Goal: Book appointment/travel/reservation

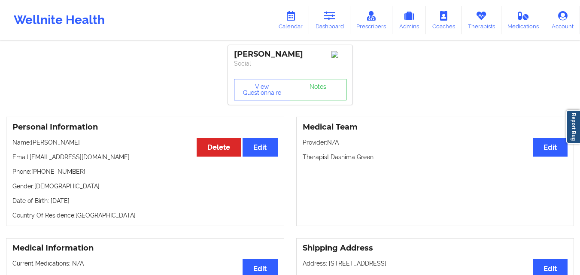
click at [330, 17] on icon at bounding box center [329, 15] width 11 height 9
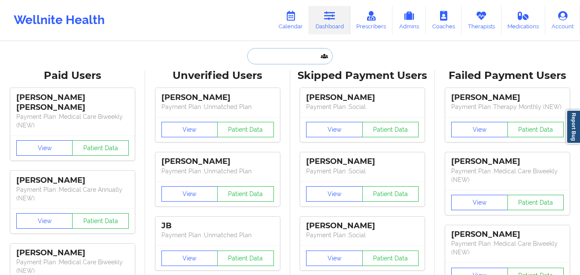
drag, startPoint x: 0, startPoint y: 0, endPoint x: 281, endPoint y: 61, distance: 287.9
click at [281, 61] on input "text" at bounding box center [289, 56] width 85 height 16
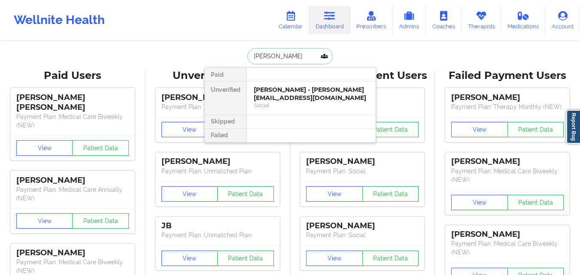
type input "Wahaj Ansari"
click at [299, 102] on div "Social" at bounding box center [311, 105] width 115 height 7
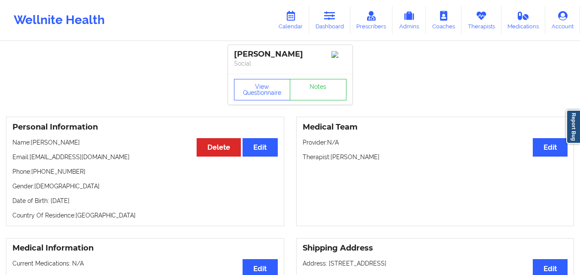
scroll to position [43, 0]
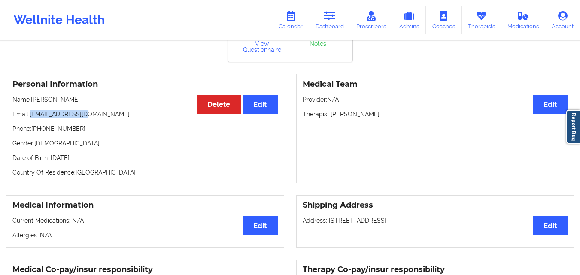
drag, startPoint x: 43, startPoint y: 118, endPoint x: 103, endPoint y: 120, distance: 60.2
click at [103, 119] on p "Email: wansari@umich.edu" at bounding box center [144, 114] width 265 height 9
copy p "wansari@umich.edu"
click at [189, 13] on div "Wellnite Health Calendar Dashboard Prescribers Admins Coaches Therapists Medica…" at bounding box center [290, 20] width 580 height 34
click at [300, 19] on link "Calendar" at bounding box center [290, 20] width 37 height 28
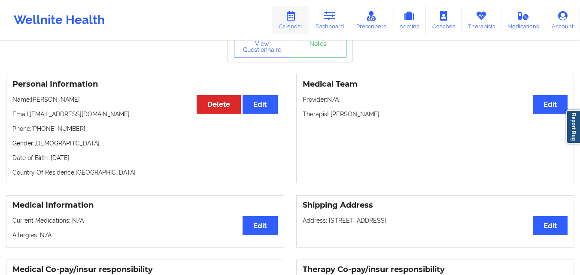
scroll to position [0, 0]
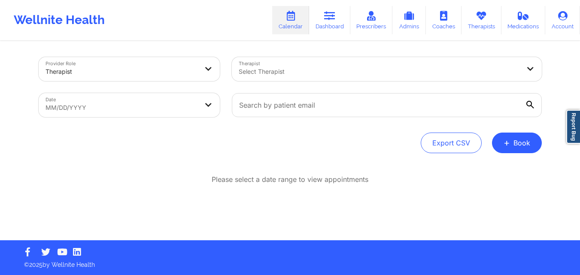
click at [186, 105] on body "Wellnite Health Calendar Dashboard Prescribers Admins Coaches Therapists Medica…" at bounding box center [290, 137] width 580 height 275
select select "2025-8"
select select "2025-9"
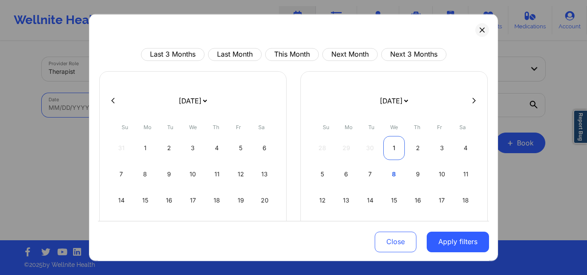
click at [389, 151] on div "1" at bounding box center [394, 148] width 22 height 24
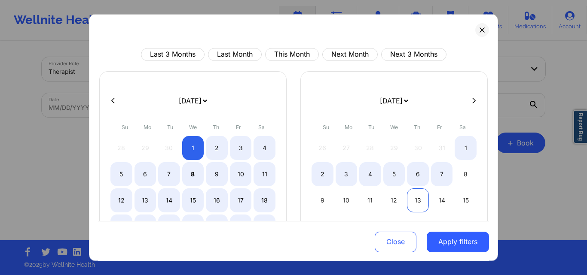
select select "2025-9"
select select "2025-10"
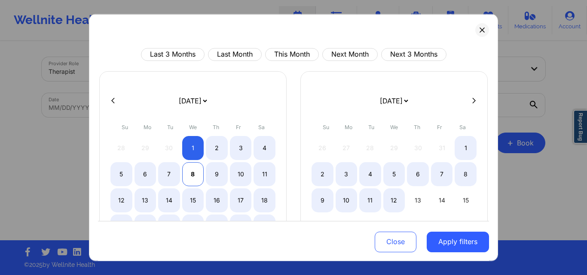
select select "2025-9"
select select "2025-10"
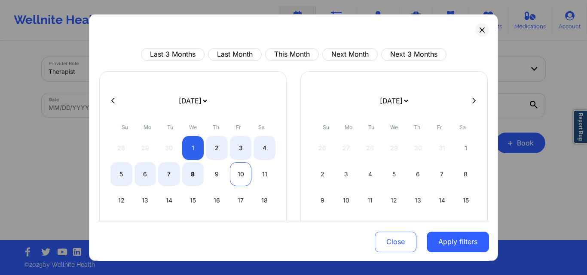
select select "2025-9"
select select "2025-10"
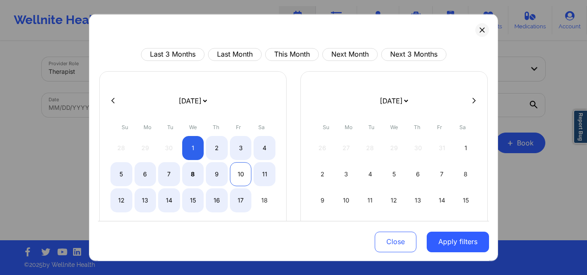
select select "2025-9"
select select "2025-10"
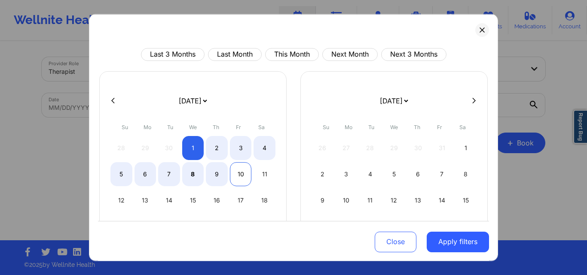
click at [233, 174] on div "10" at bounding box center [241, 174] width 22 height 24
select select "2025-9"
select select "2025-10"
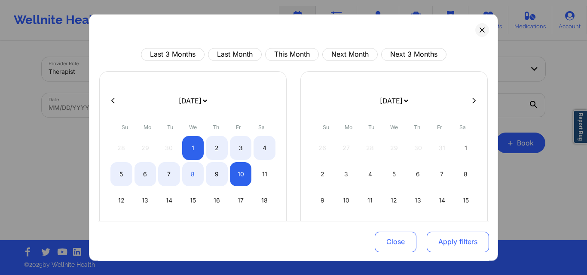
click at [461, 238] on button "Apply filters" at bounding box center [458, 242] width 62 height 21
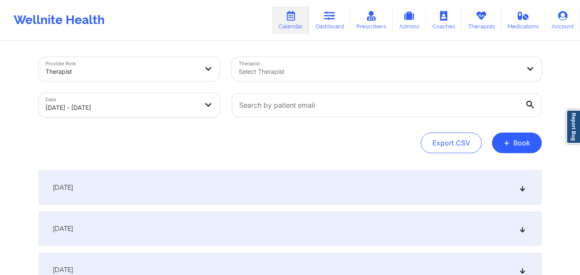
click at [369, 70] on div at bounding box center [380, 72] width 282 height 10
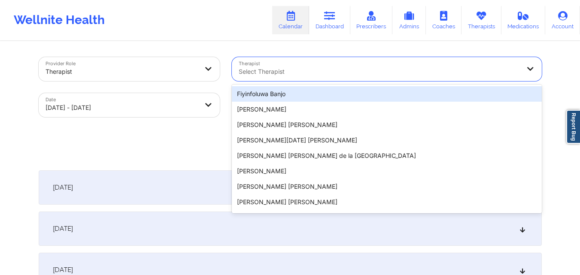
paste input "Lynda Woods"
type input "Lynda Woods"
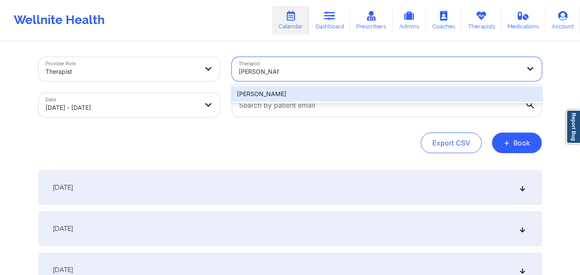
click at [280, 98] on div "Lynda Woods" at bounding box center [387, 93] width 310 height 15
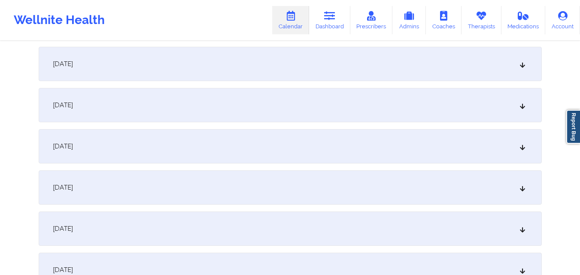
scroll to position [301, 0]
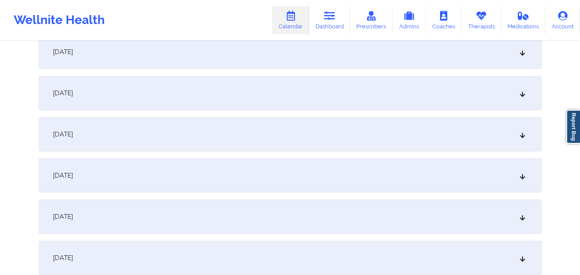
click at [232, 171] on div "October 8, 2025" at bounding box center [291, 176] width 504 height 34
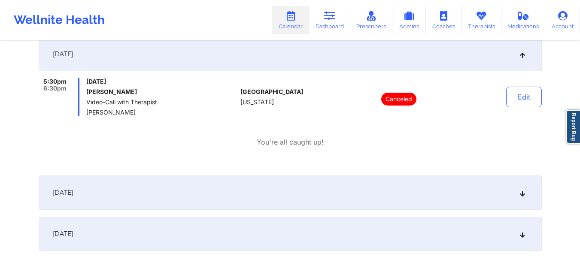
scroll to position [468, 0]
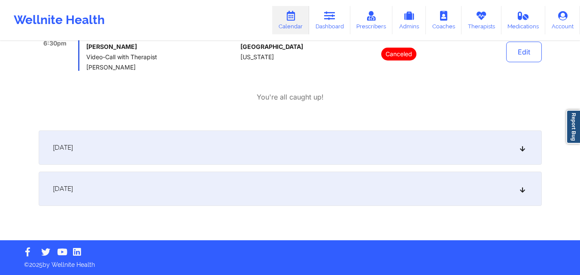
click at [334, 154] on div "October 9, 2025" at bounding box center [291, 148] width 504 height 34
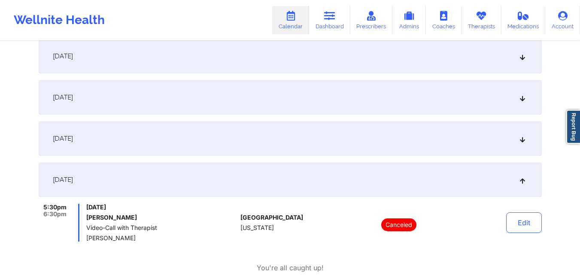
scroll to position [296, 0]
click at [333, 135] on div "October 7, 2025" at bounding box center [291, 139] width 504 height 34
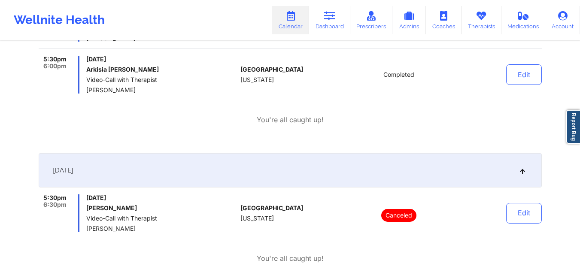
scroll to position [640, 0]
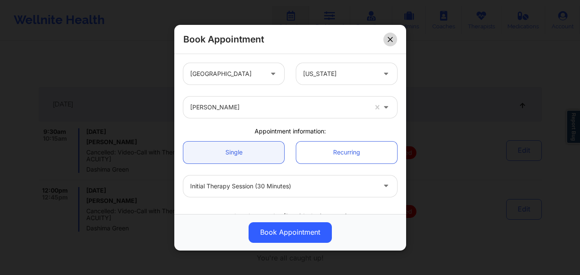
click at [391, 37] on icon at bounding box center [390, 39] width 5 height 5
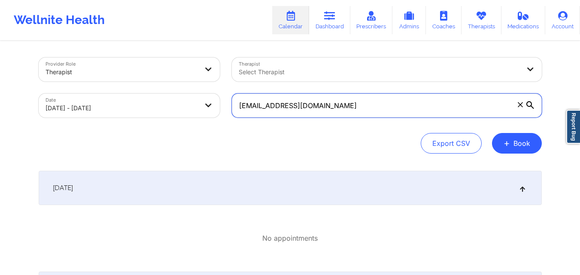
click at [351, 108] on input "siegelcaroline89@gmail.com" at bounding box center [387, 106] width 310 height 24
paste input "wansari@umich.edu"
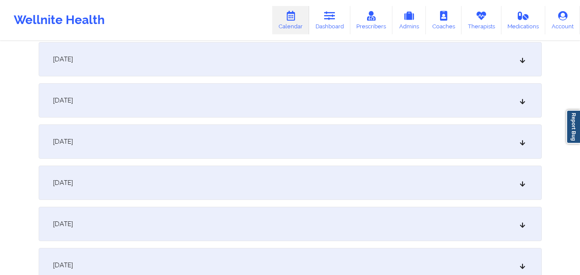
scroll to position [215, 0]
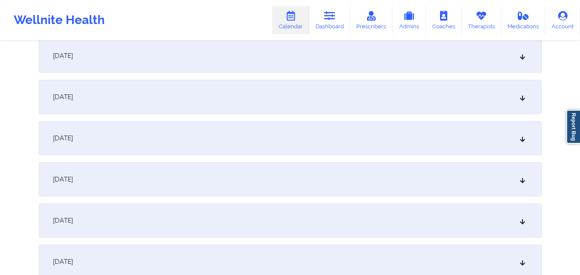
type input "wansari@umich.edu"
click at [316, 164] on div "October 6, 2025" at bounding box center [291, 179] width 504 height 34
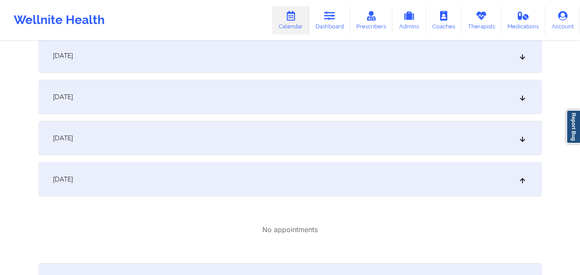
scroll to position [344, 0]
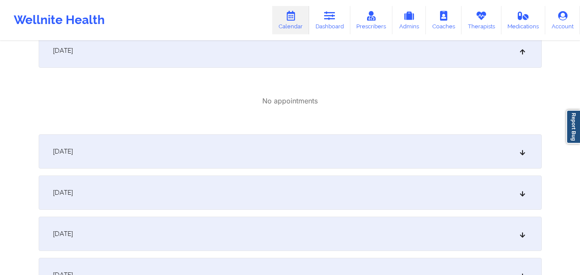
click at [314, 152] on div "October 7, 2025" at bounding box center [291, 151] width 504 height 34
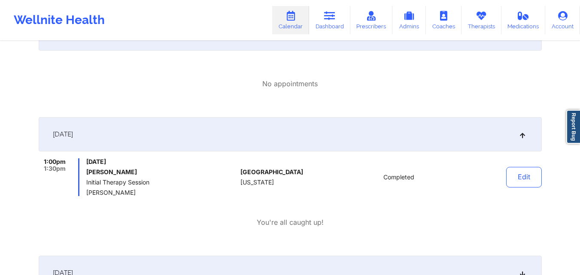
scroll to position [387, 0]
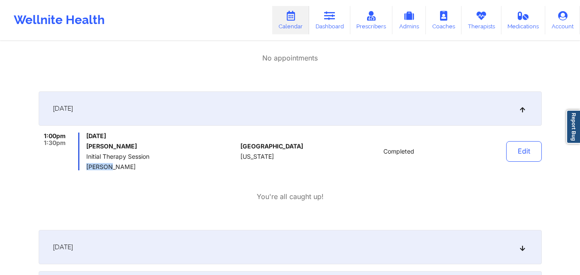
drag, startPoint x: 88, startPoint y: 168, endPoint x: 110, endPoint y: 166, distance: 22.0
click at [110, 166] on span "[PERSON_NAME]" at bounding box center [161, 167] width 151 height 7
copy span "[PERSON_NAME]"
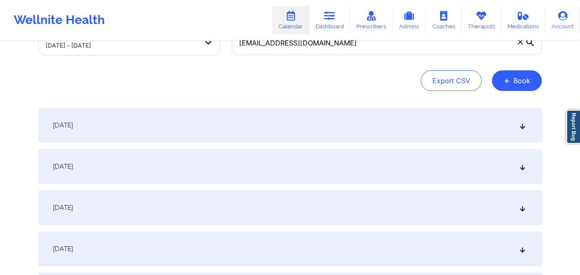
scroll to position [0, 0]
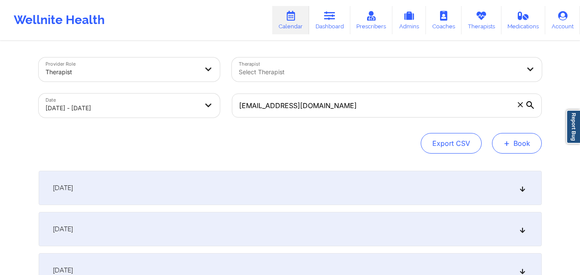
click at [523, 142] on button "+ Book" at bounding box center [517, 143] width 50 height 21
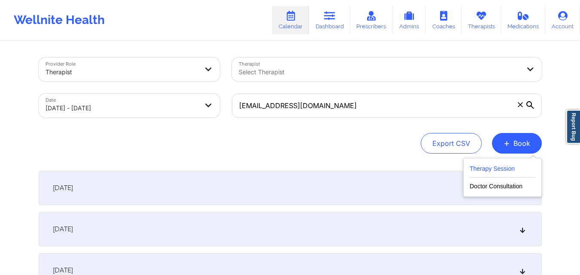
click at [495, 168] on button "Therapy Session" at bounding box center [503, 171] width 66 height 14
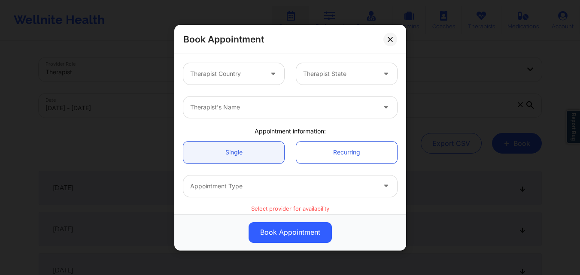
click at [232, 70] on div at bounding box center [226, 74] width 73 height 10
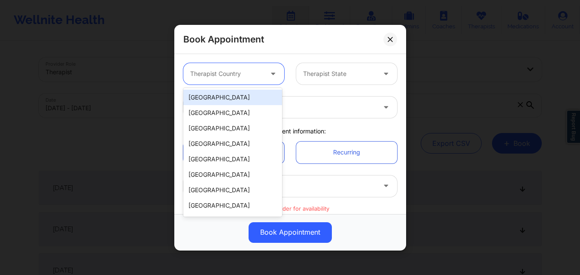
click at [242, 100] on div "[GEOGRAPHIC_DATA]" at bounding box center [232, 97] width 99 height 15
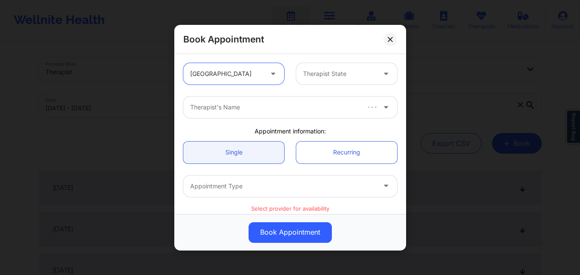
click at [327, 79] on div at bounding box center [339, 74] width 73 height 10
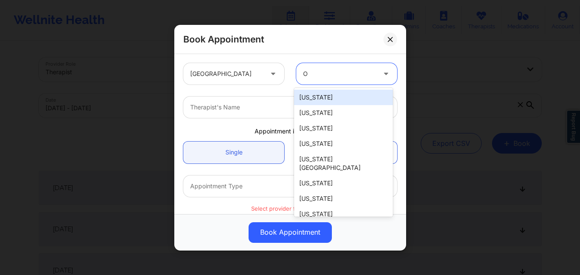
type input "Oh"
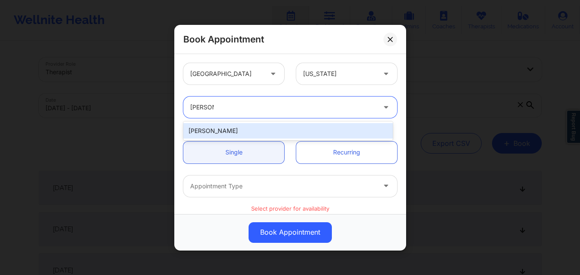
type input "Helen G."
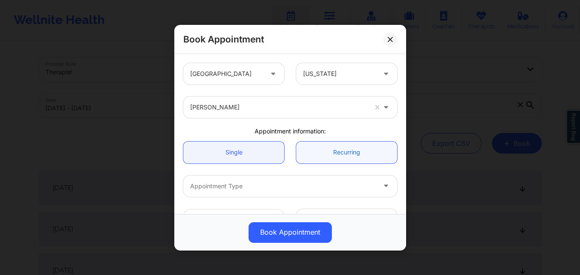
click at [324, 159] on link "Recurring" at bounding box center [346, 152] width 101 height 22
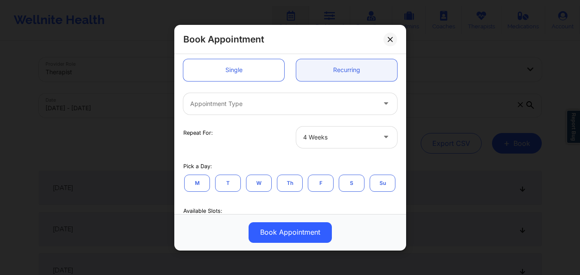
scroll to position [86, 0]
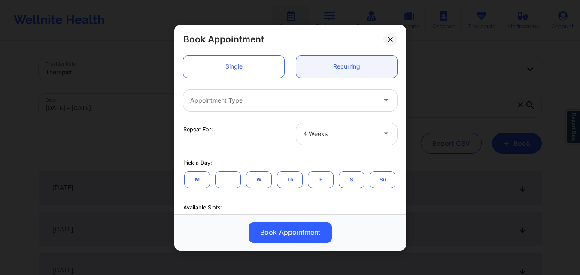
click at [330, 105] on div at bounding box center [283, 100] width 186 height 10
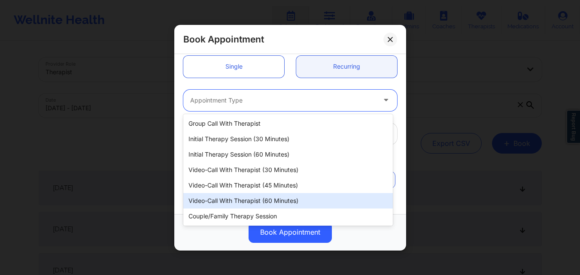
click at [315, 200] on div "Video-Call with Therapist (60 minutes)" at bounding box center [288, 200] width 210 height 15
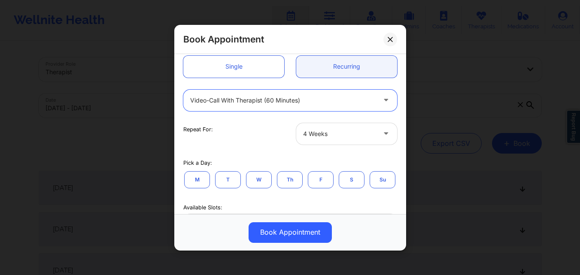
click at [232, 181] on button "T" at bounding box center [228, 179] width 26 height 17
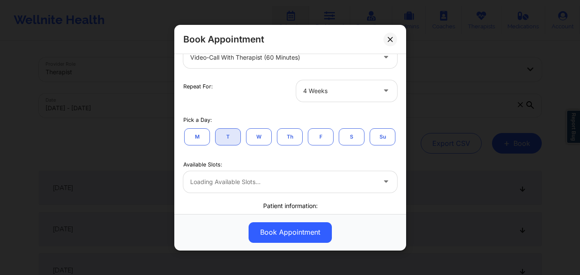
scroll to position [172, 0]
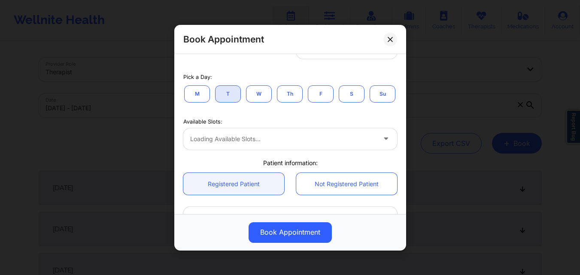
click at [346, 150] on div "Loading available slots..." at bounding box center [290, 138] width 214 height 21
click at [341, 150] on div "Available Time Slots" at bounding box center [279, 138] width 193 height 21
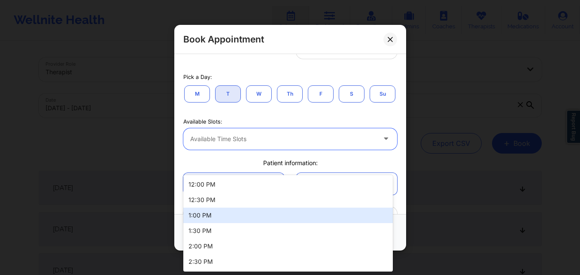
scroll to position [15, 0]
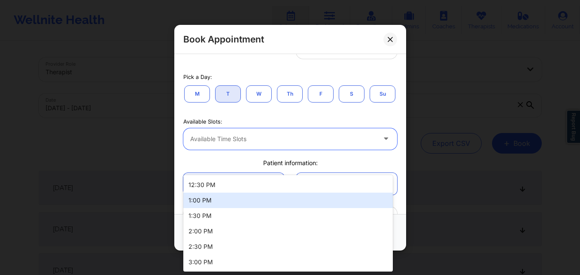
click at [320, 194] on div "1:00 PM" at bounding box center [288, 200] width 210 height 15
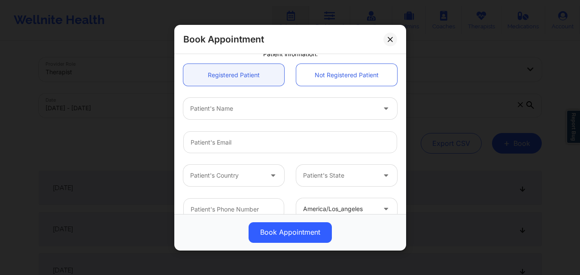
scroll to position [344, 0]
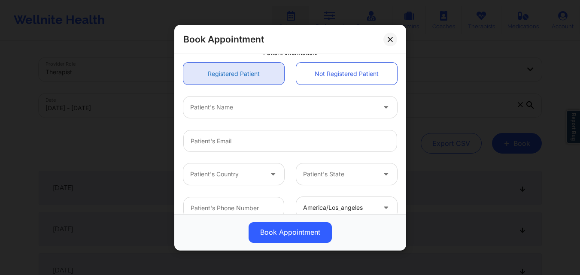
click at [238, 85] on link "Registered Patient" at bounding box center [233, 74] width 101 height 22
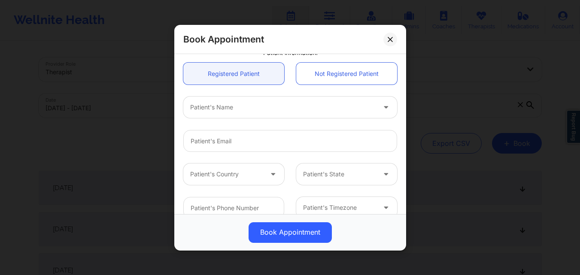
click at [251, 113] on div at bounding box center [283, 107] width 186 height 10
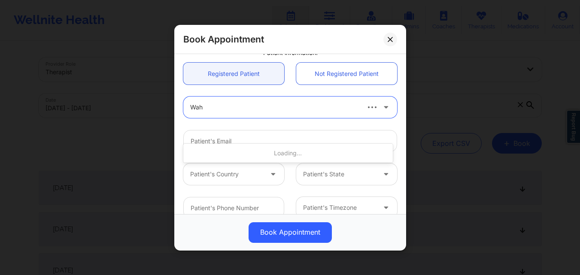
type input "Waha"
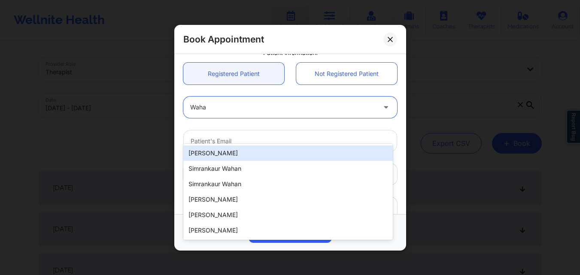
click at [253, 154] on div "Wahaj Ansari" at bounding box center [288, 153] width 210 height 15
type input "wansari@umich.edu"
type input "+19899961818"
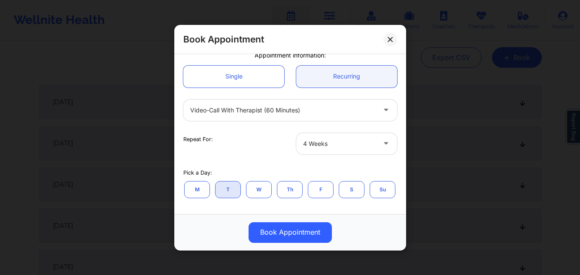
scroll to position [36, 0]
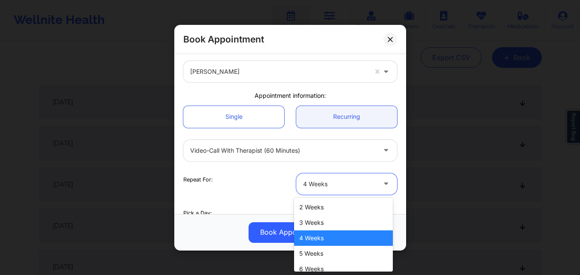
click at [382, 184] on icon at bounding box center [386, 182] width 9 height 7
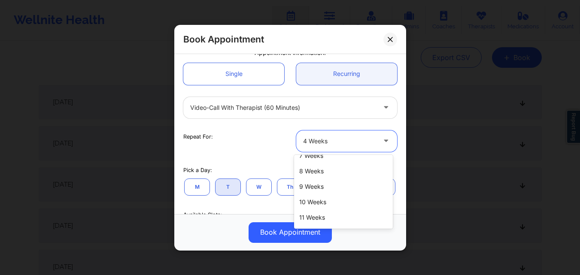
scroll to position [100, 0]
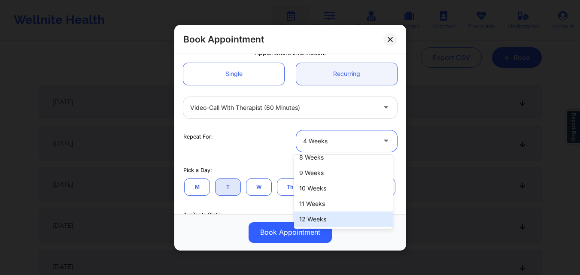
click at [353, 222] on div "12 Weeks" at bounding box center [343, 219] width 99 height 15
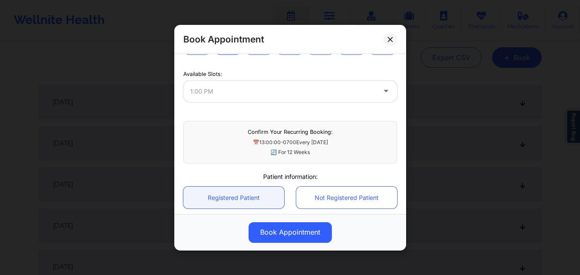
scroll to position [208, 0]
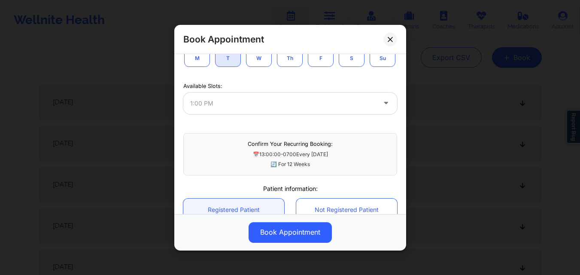
click at [351, 114] on div "1:00 PM" at bounding box center [290, 102] width 214 height 21
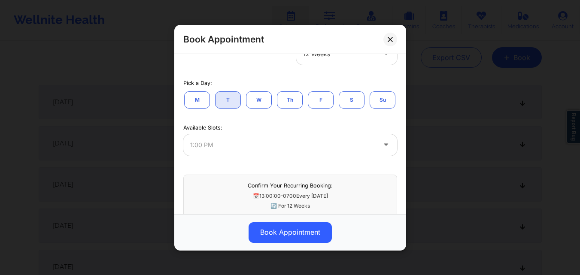
scroll to position [165, 0]
click at [379, 157] on div "1:00 PM" at bounding box center [290, 145] width 214 height 21
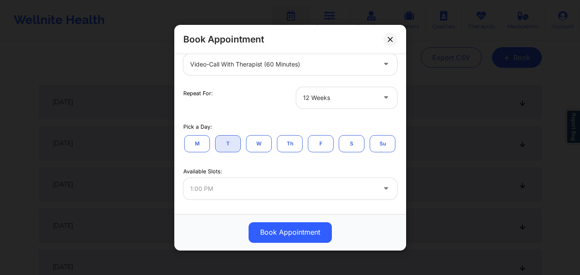
scroll to position [122, 0]
click at [237, 143] on button "T" at bounding box center [228, 143] width 26 height 17
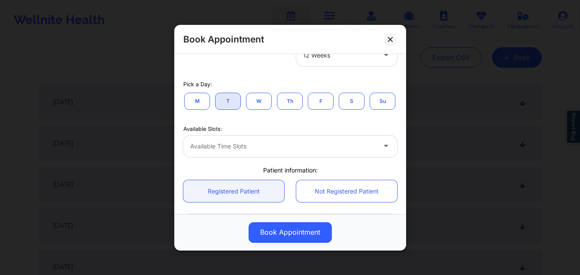
click at [378, 157] on div at bounding box center [387, 145] width 21 height 21
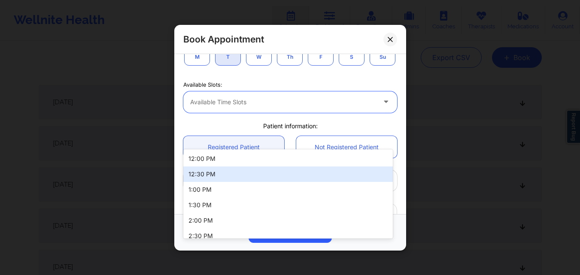
scroll to position [250, 0]
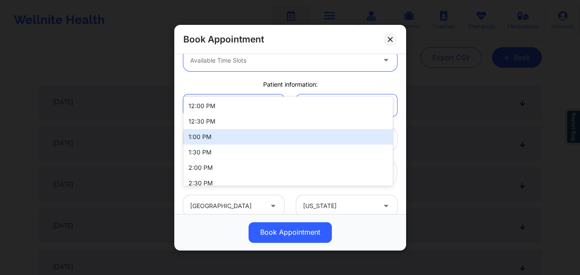
click at [312, 137] on div "1:00 PM" at bounding box center [288, 136] width 210 height 15
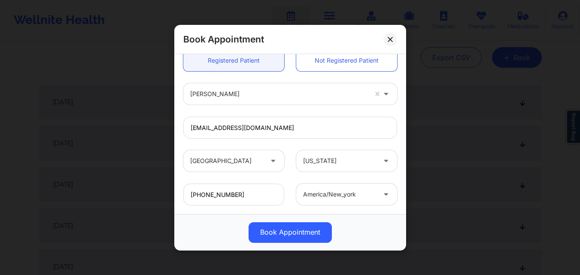
scroll to position [379, 0]
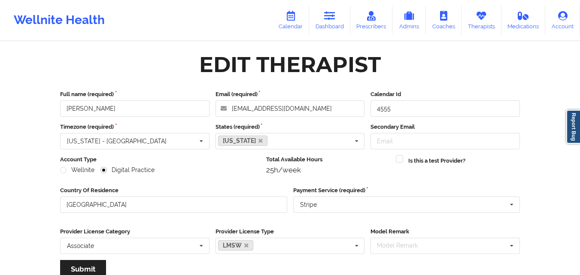
click at [482, 14] on icon at bounding box center [481, 15] width 11 height 9
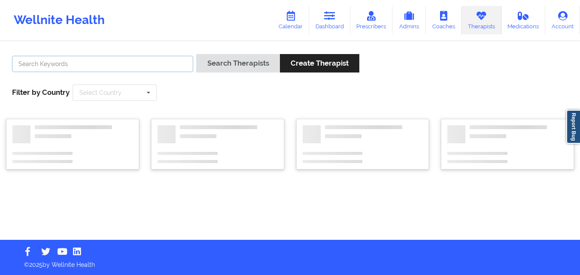
click at [141, 65] on input "text" at bounding box center [102, 64] width 181 height 16
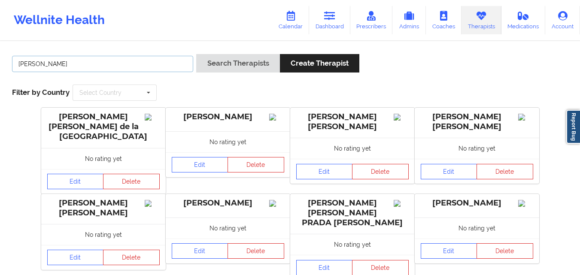
click at [196, 54] on button "Search Therapists" at bounding box center [237, 63] width 83 height 18
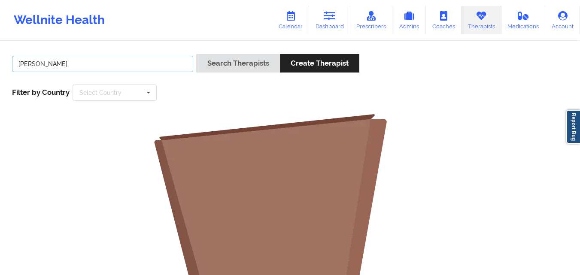
click at [41, 65] on input "[PERSON_NAME]" at bounding box center [102, 64] width 181 height 16
click at [196, 54] on button "Search Therapists" at bounding box center [237, 63] width 83 height 18
click at [81, 61] on input "[PERSON_NAME]" at bounding box center [102, 64] width 181 height 16
type input "[PERSON_NAME]"
click at [196, 54] on button "Search Therapists" at bounding box center [237, 63] width 83 height 18
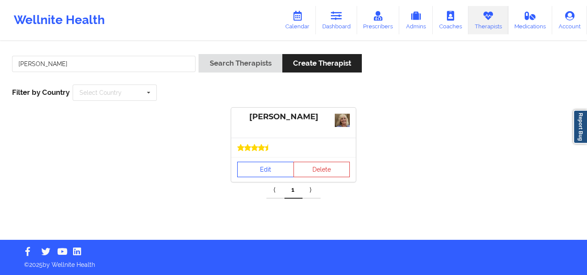
click at [245, 173] on link "Edit" at bounding box center [265, 169] width 57 height 15
